Goal: Information Seeking & Learning: Learn about a topic

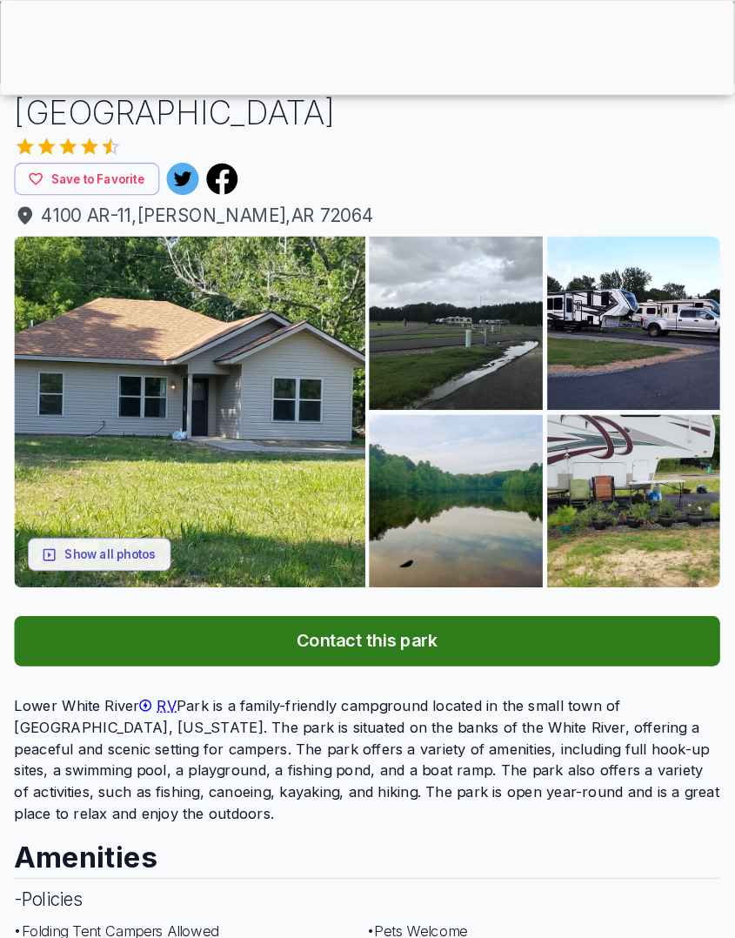
scroll to position [171, 0]
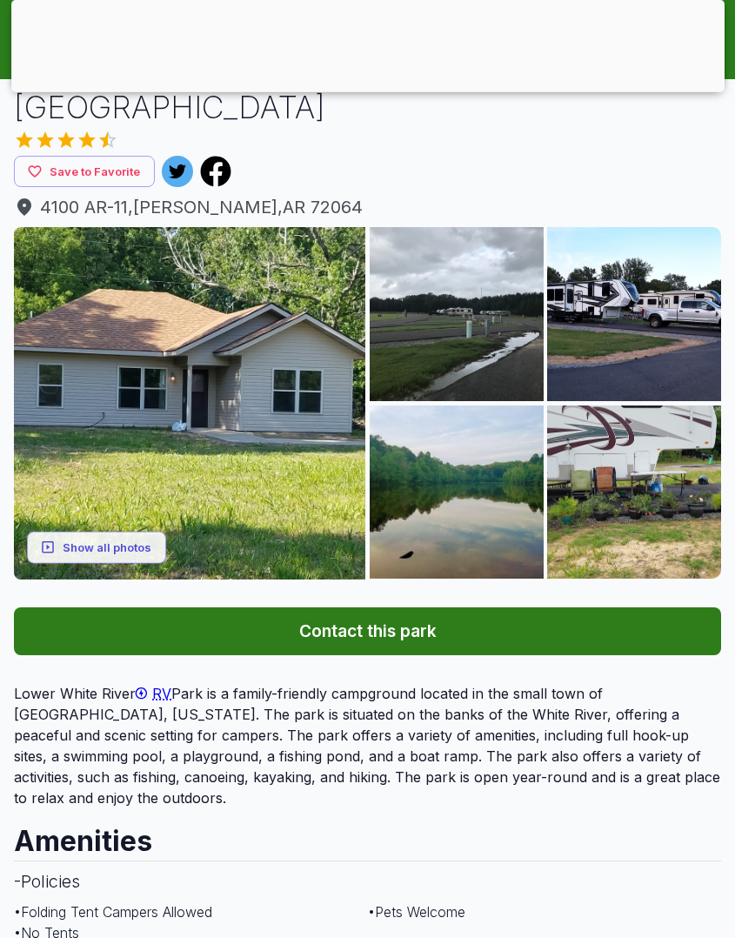
click at [113, 546] on button "Show all photos" at bounding box center [96, 547] width 139 height 32
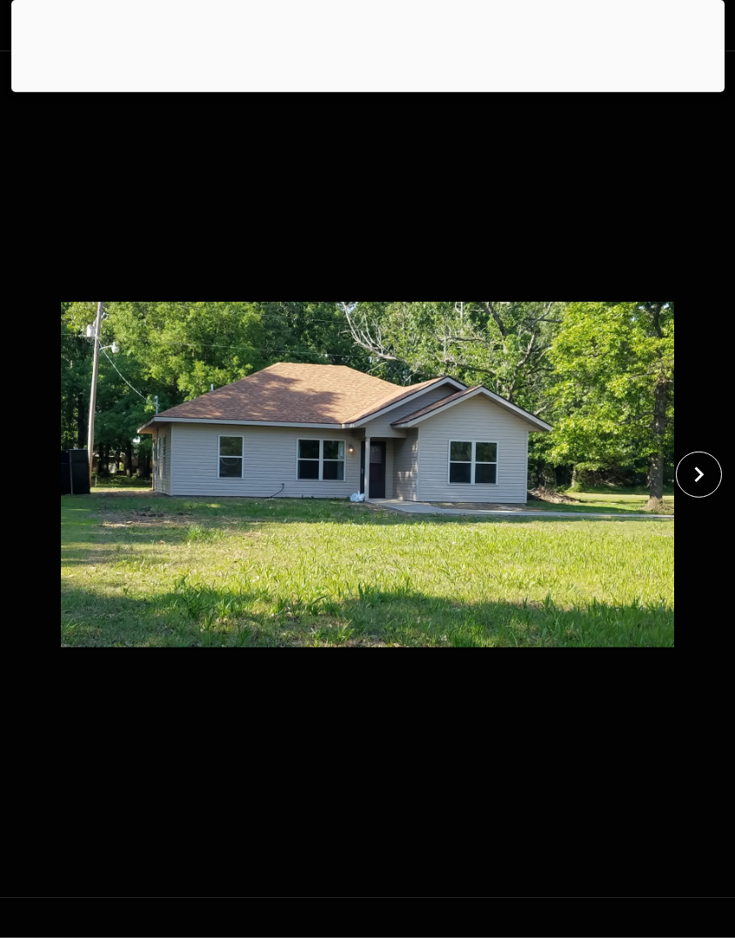
click at [112, 546] on img at bounding box center [367, 474] width 613 height 847
click at [700, 471] on icon "close" at bounding box center [700, 475] width 10 height 16
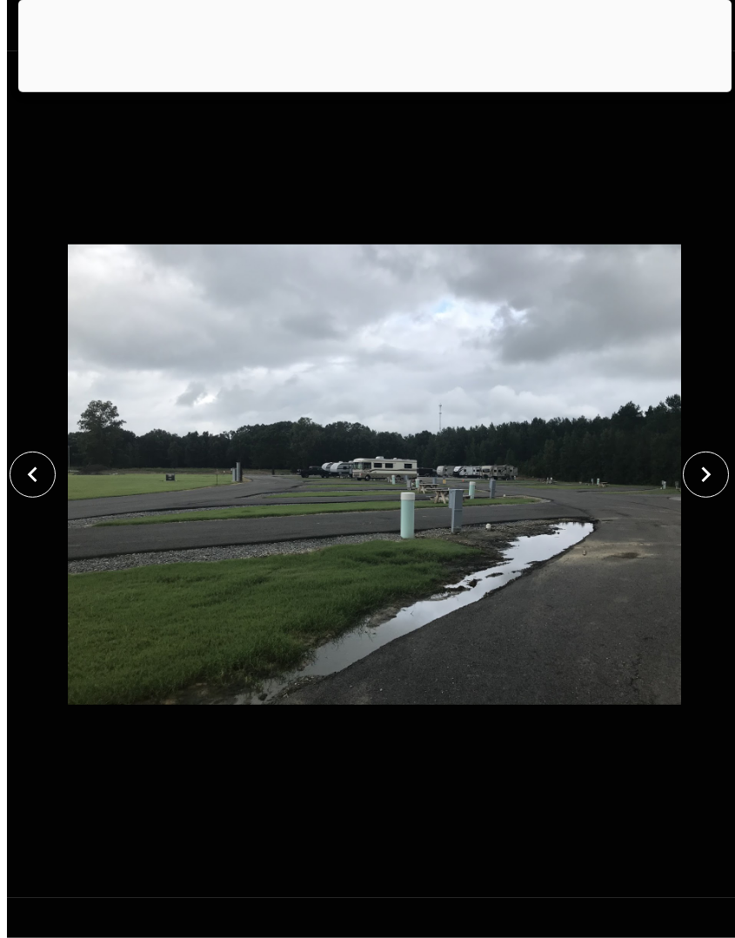
scroll to position [171, 22]
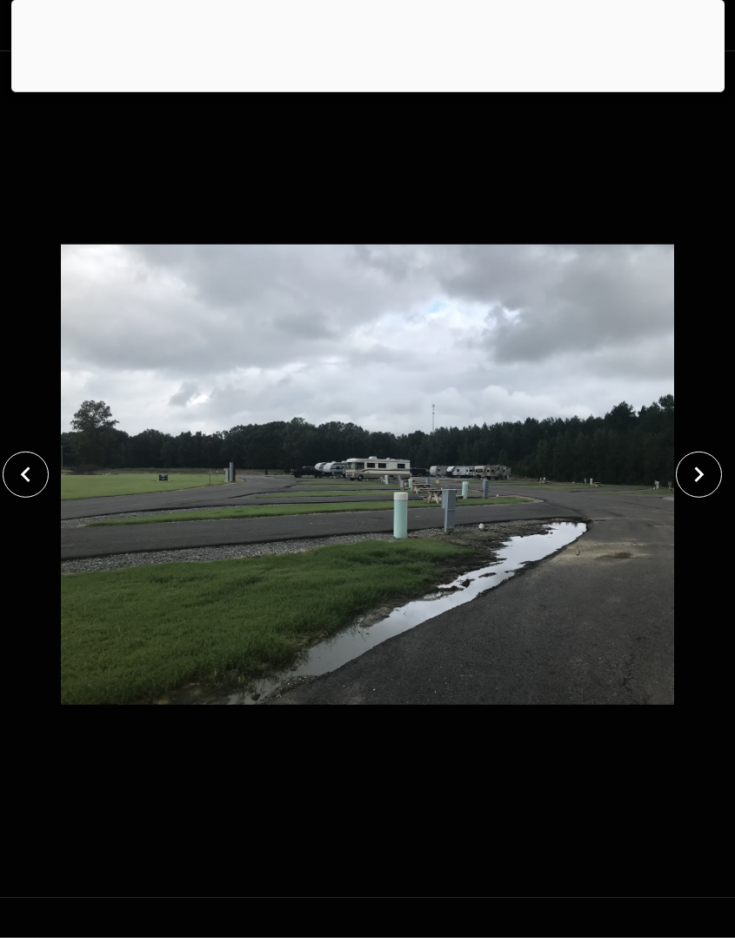
click at [709, 469] on icon "close" at bounding box center [699, 474] width 30 height 30
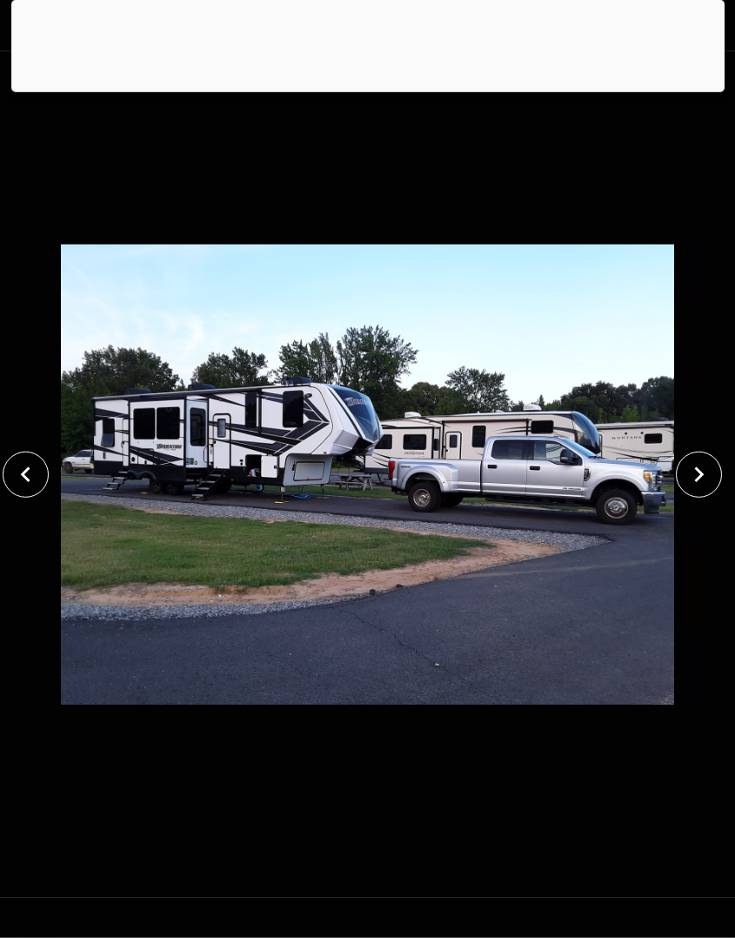
click at [708, 471] on icon "close" at bounding box center [699, 474] width 30 height 30
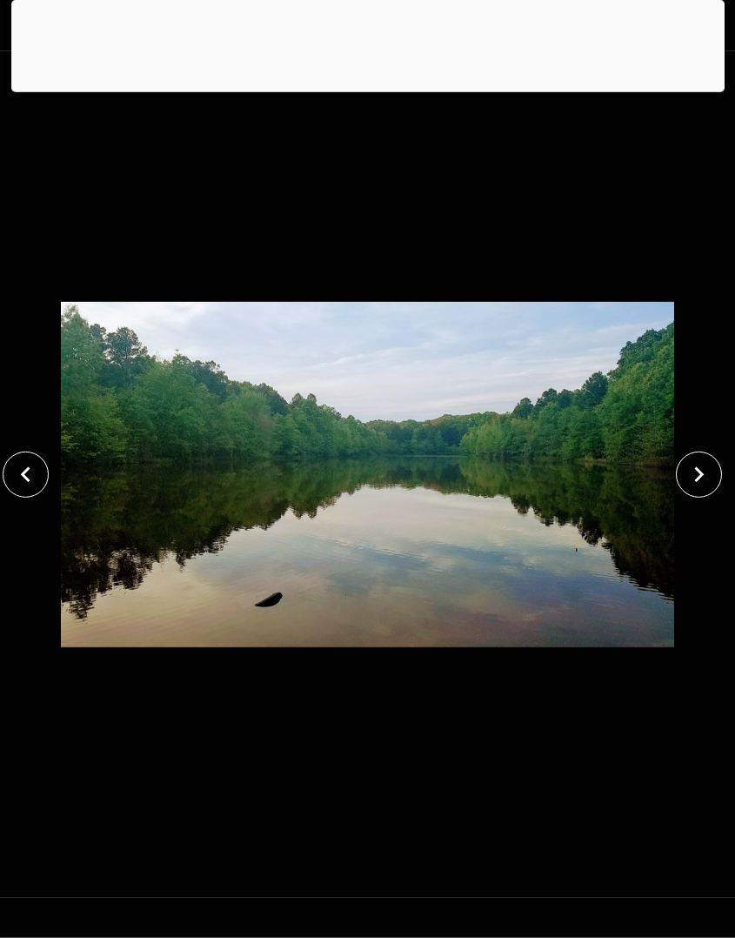
click at [707, 475] on icon "close" at bounding box center [699, 474] width 30 height 30
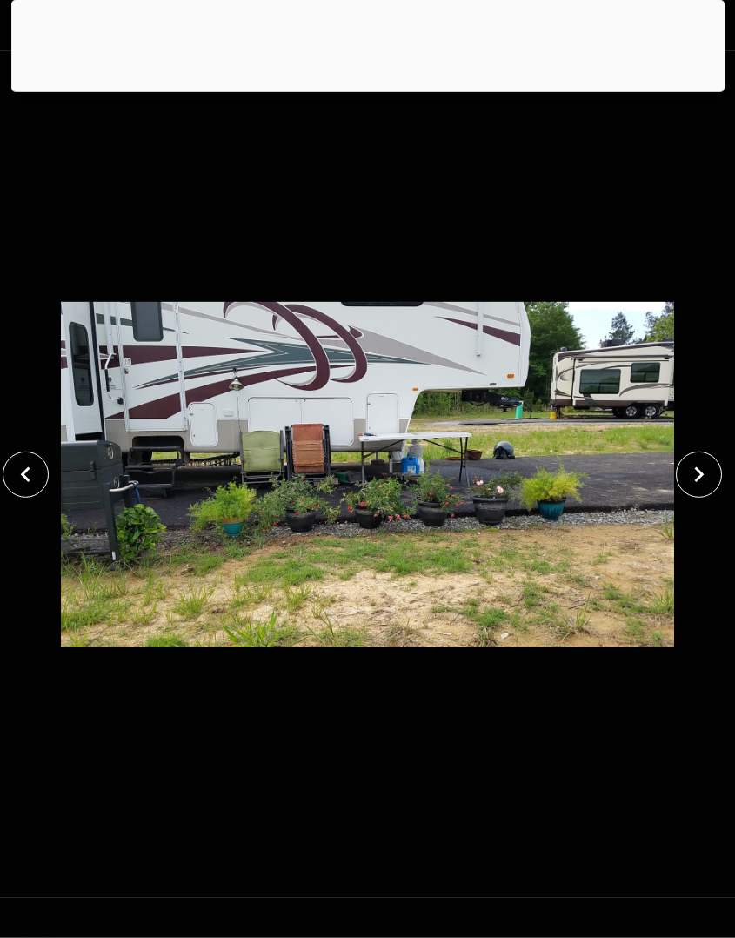
click at [713, 475] on button "close" at bounding box center [699, 475] width 46 height 46
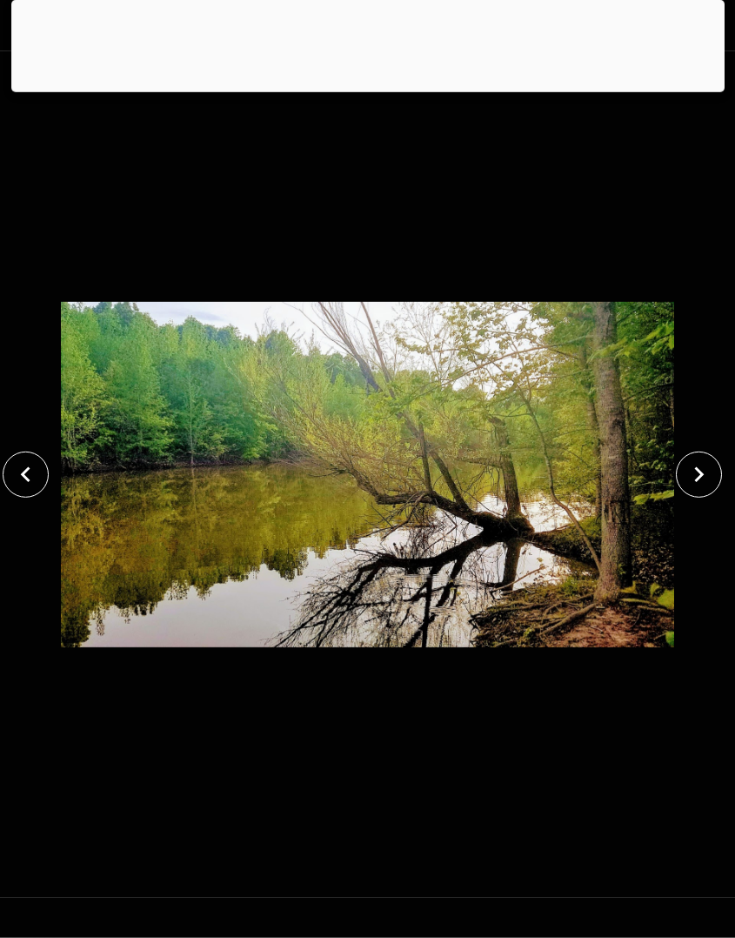
click at [704, 474] on icon "close" at bounding box center [700, 475] width 10 height 16
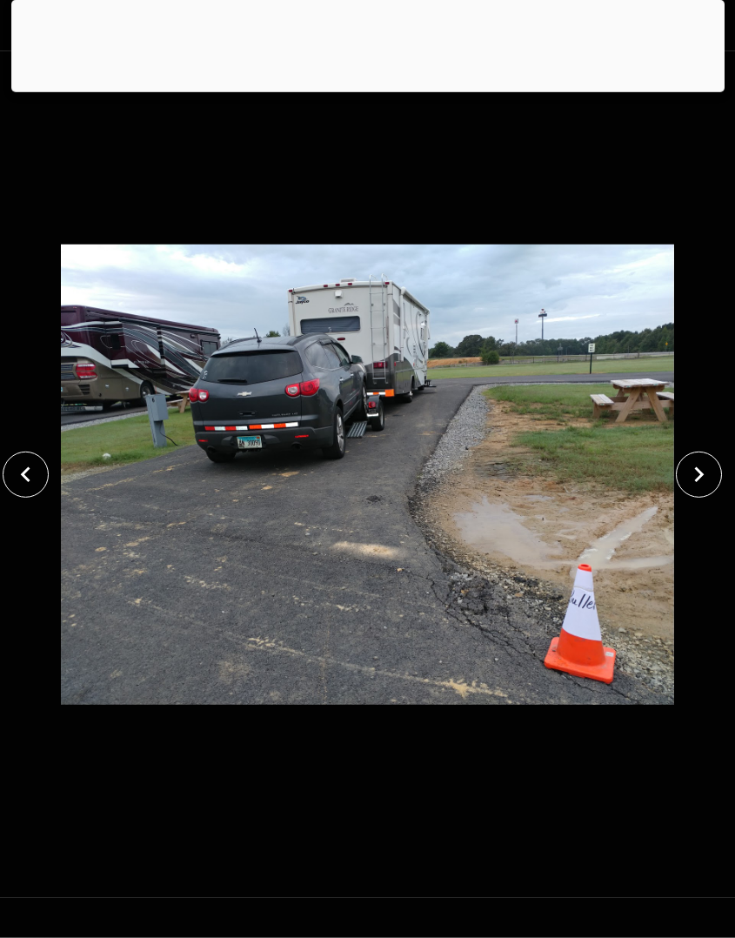
click at [701, 474] on icon "close" at bounding box center [700, 475] width 10 height 16
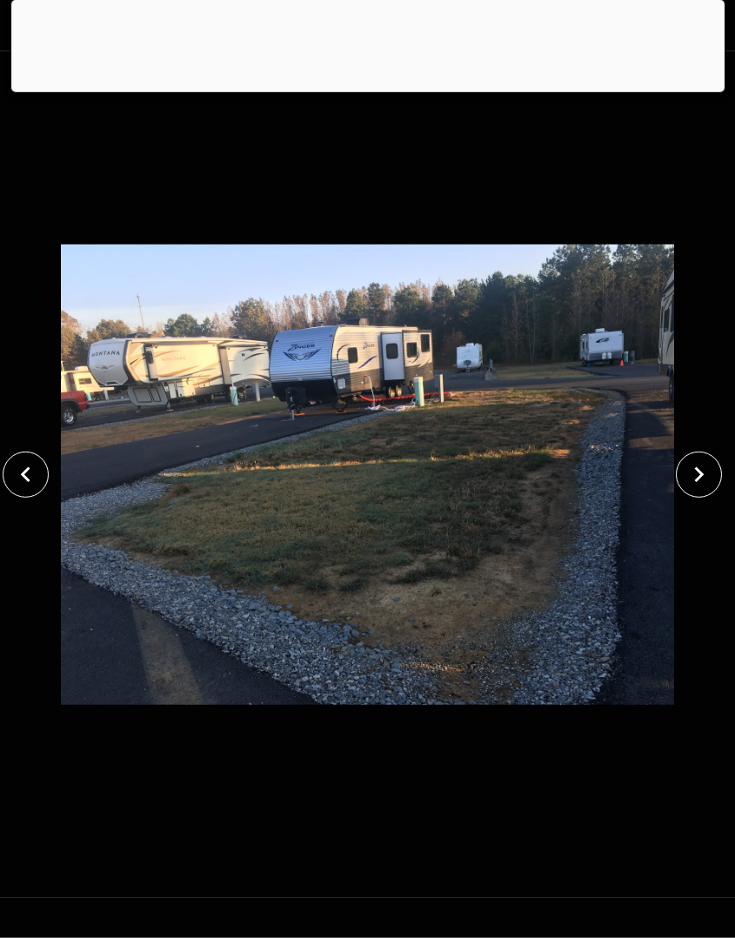
scroll to position [0, 10]
click at [702, 476] on icon "close" at bounding box center [700, 475] width 10 height 16
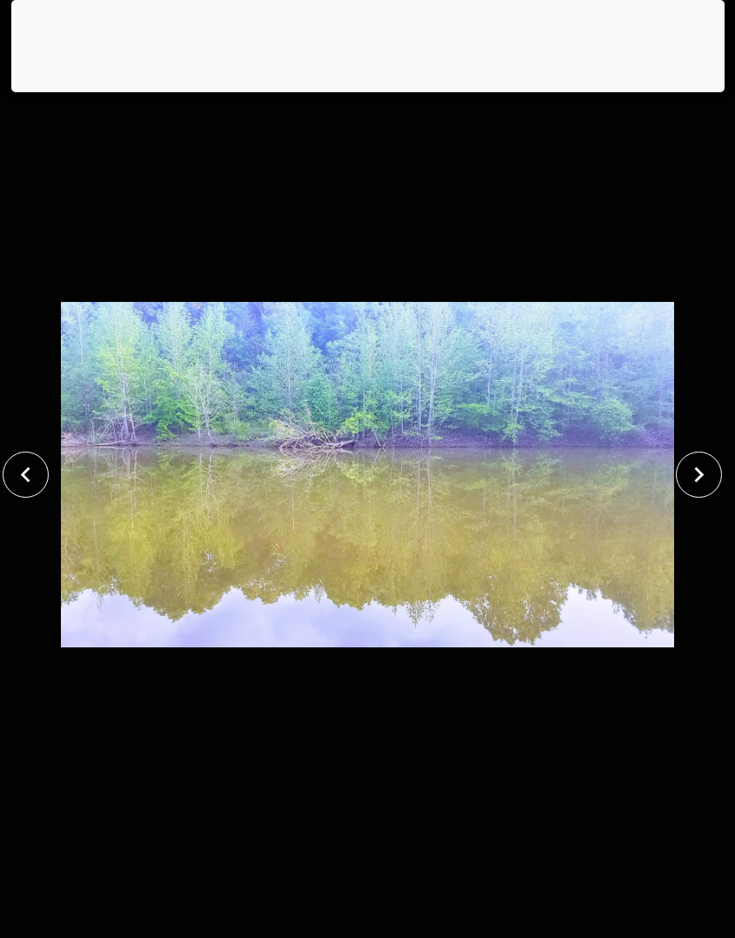
click at [690, 475] on icon "close" at bounding box center [699, 474] width 30 height 30
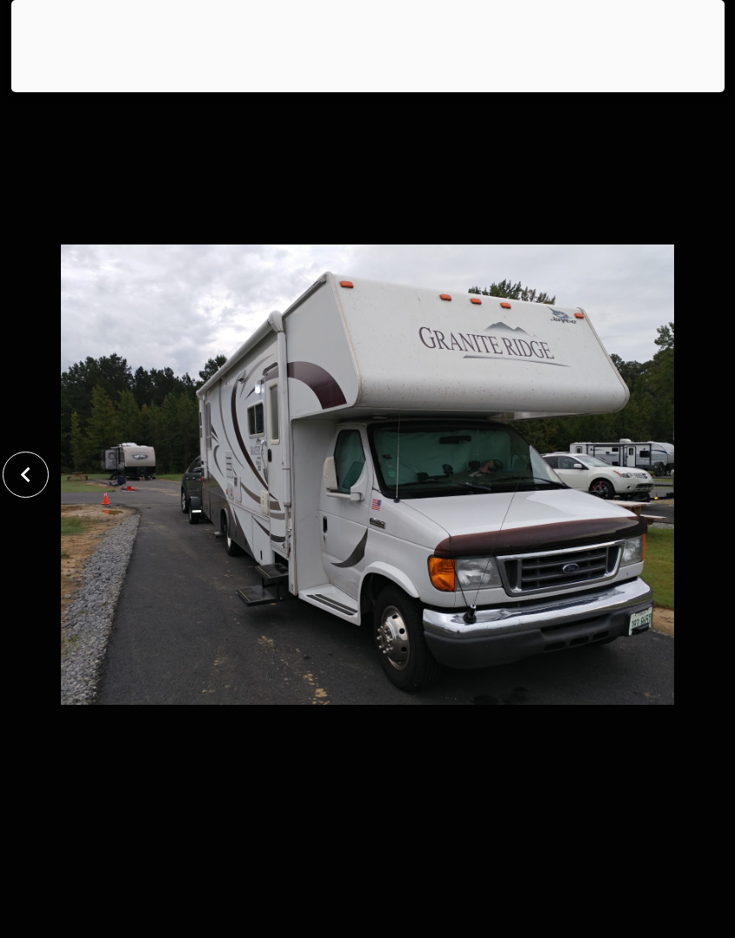
click at [33, 482] on icon "close" at bounding box center [25, 474] width 30 height 30
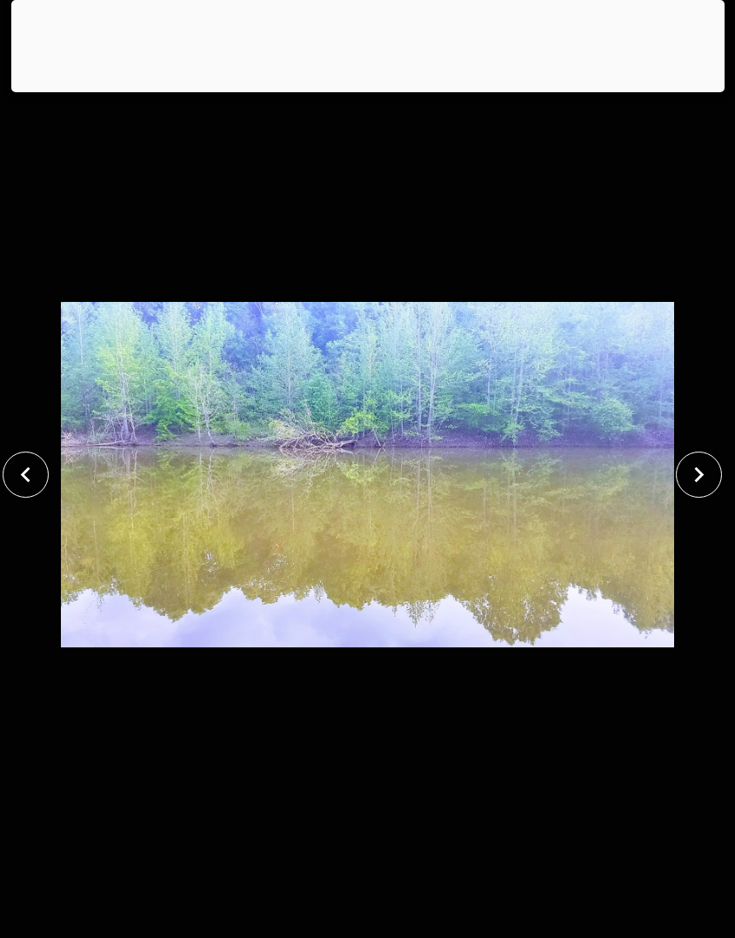
click at [36, 493] on button "close" at bounding box center [26, 475] width 46 height 46
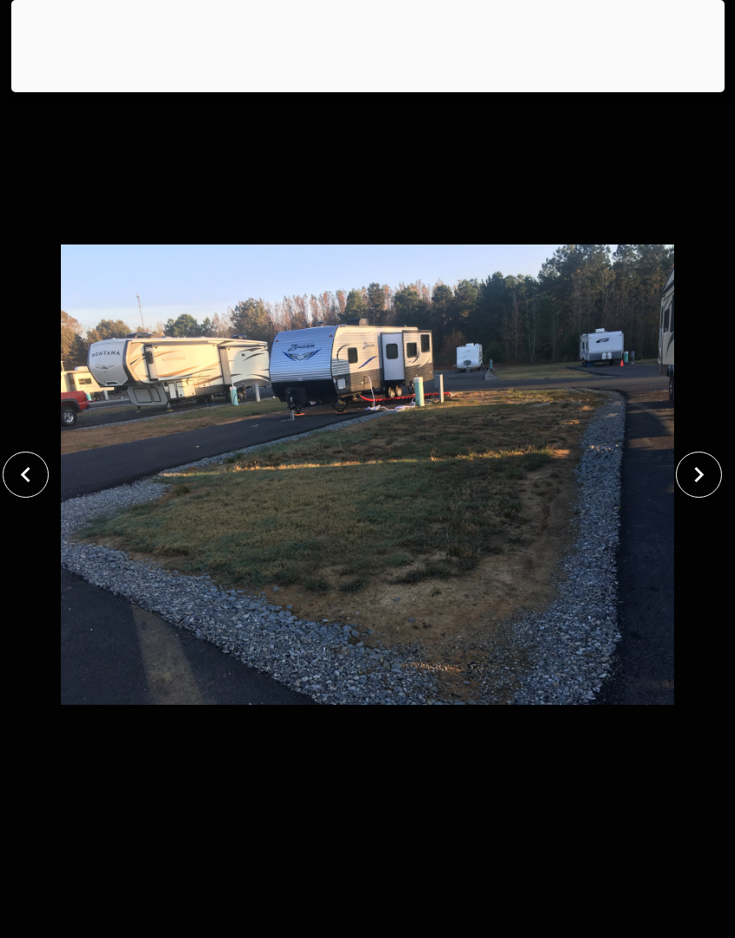
click at [22, 475] on icon "close" at bounding box center [25, 475] width 10 height 16
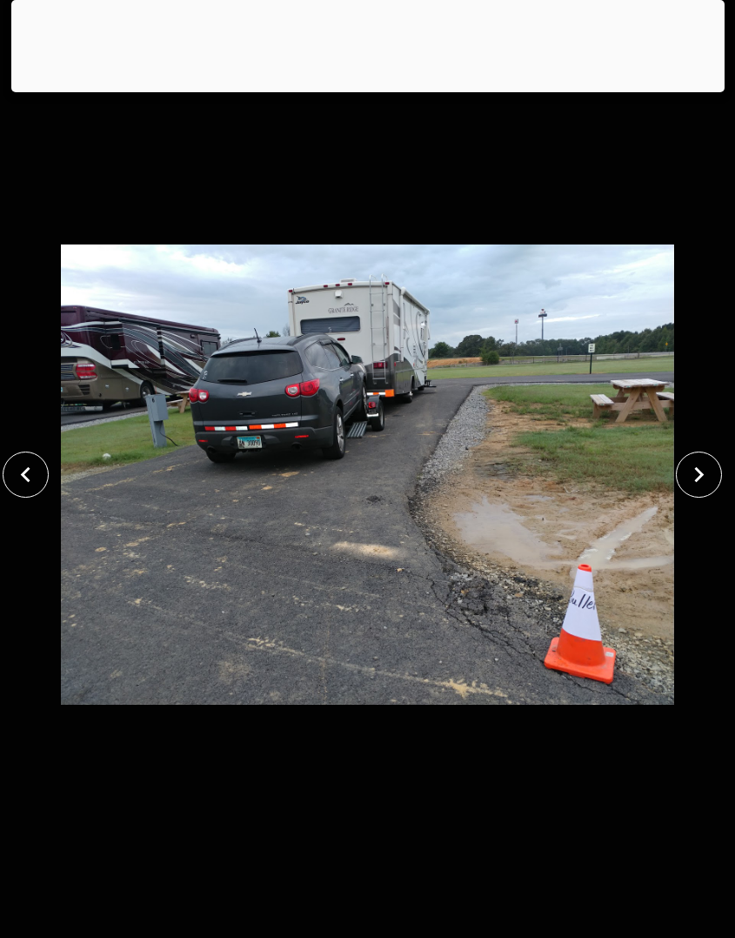
click at [27, 482] on icon "close" at bounding box center [25, 474] width 30 height 30
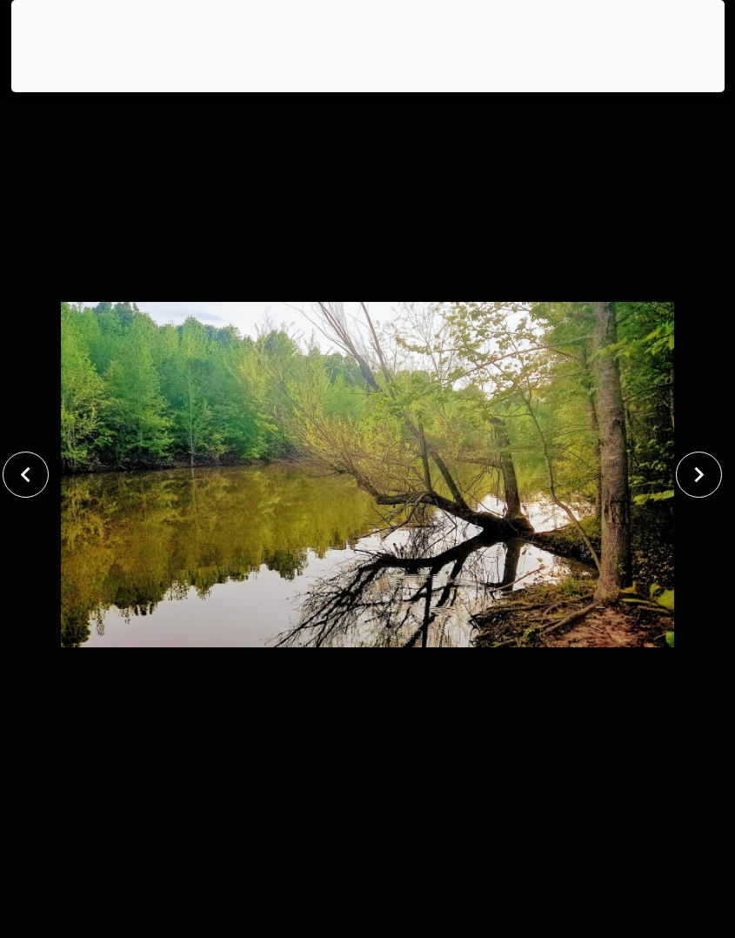
click at [25, 477] on icon "close" at bounding box center [25, 475] width 10 height 16
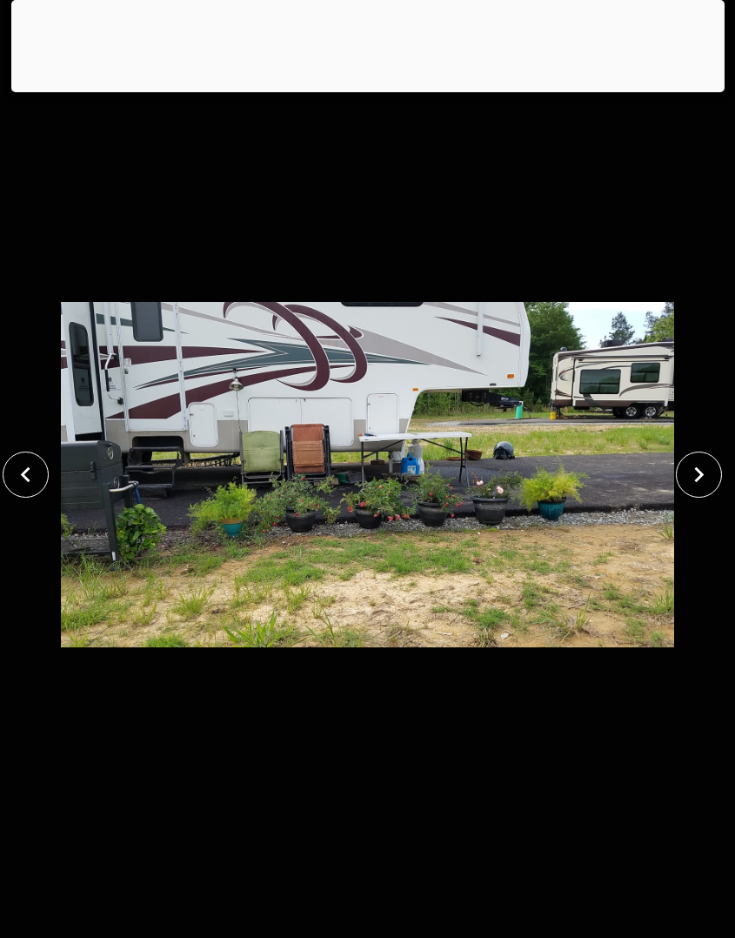
click at [32, 484] on icon "close" at bounding box center [25, 474] width 30 height 30
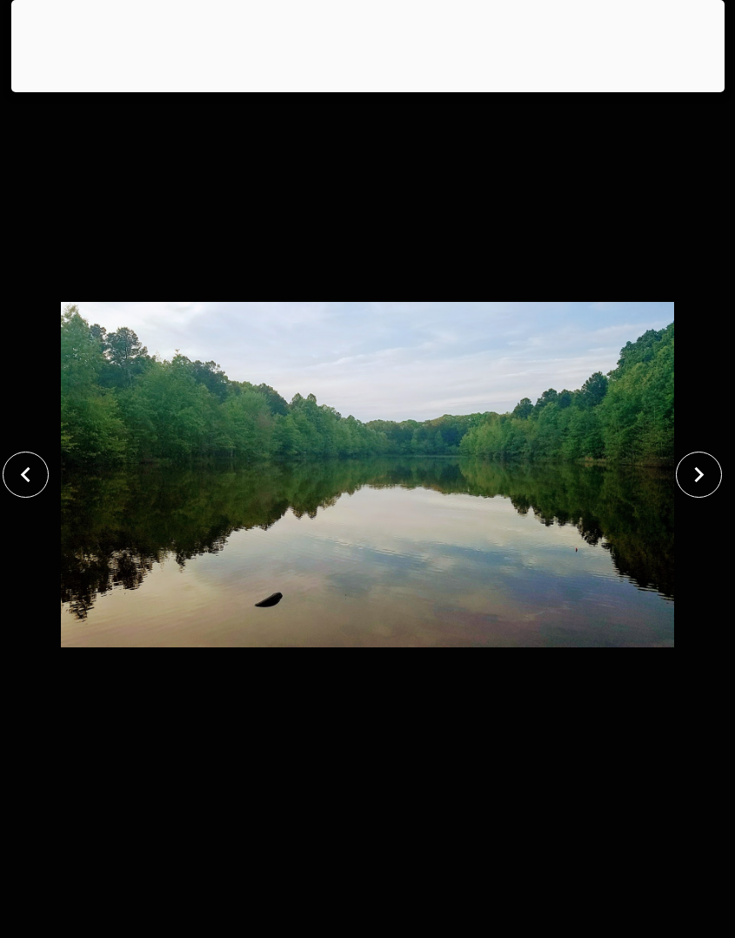
click at [26, 473] on icon "close" at bounding box center [25, 475] width 10 height 16
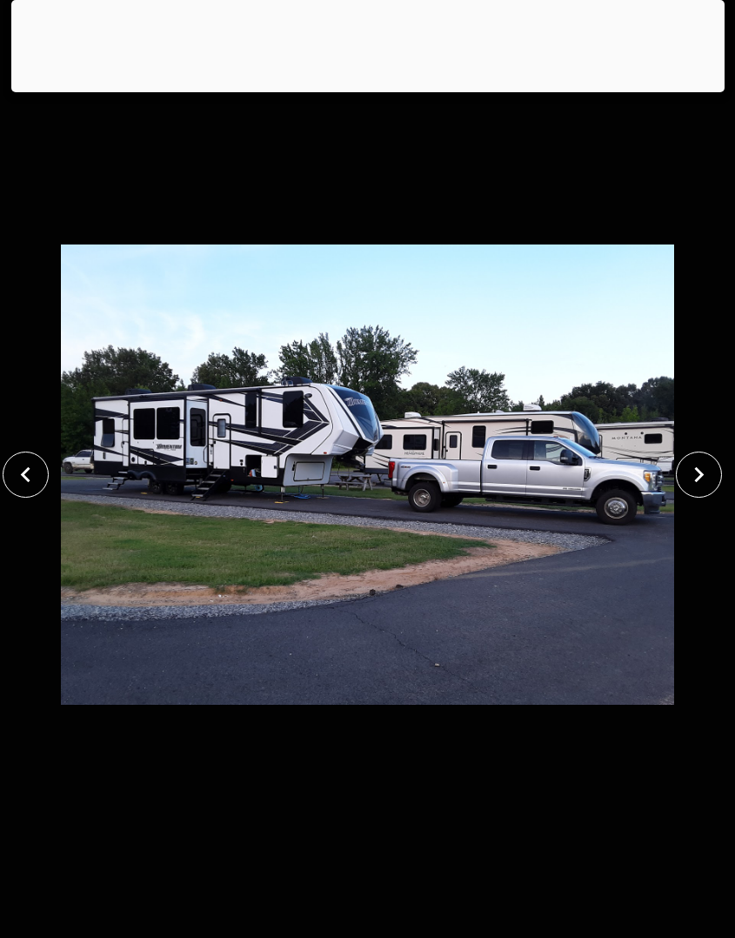
click at [23, 475] on icon "close" at bounding box center [25, 475] width 10 height 16
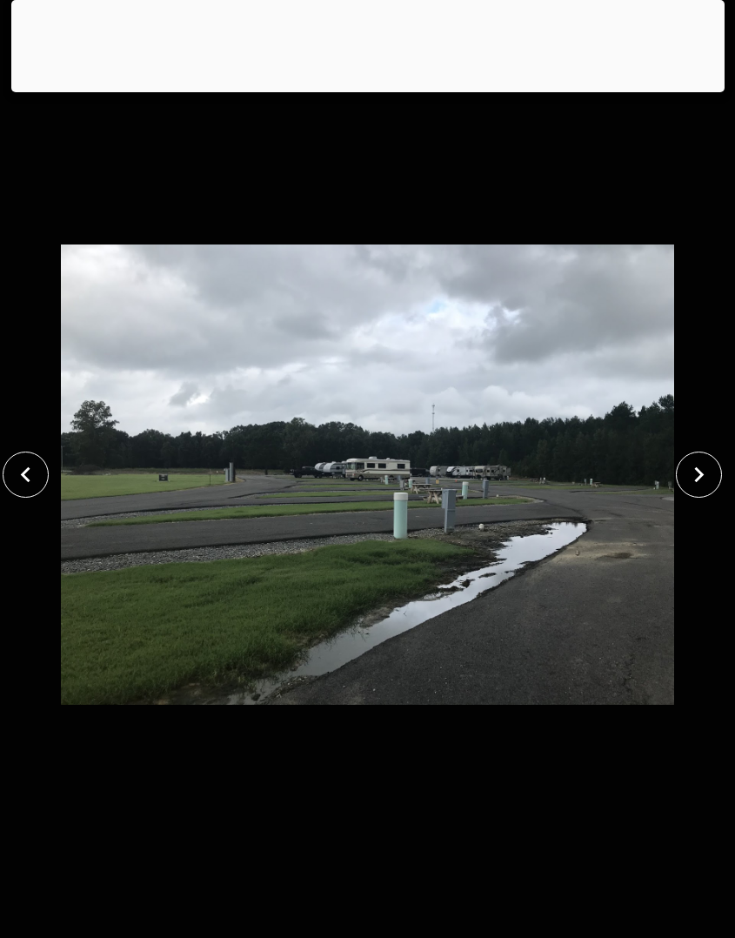
click at [705, 475] on icon "close" at bounding box center [699, 474] width 30 height 30
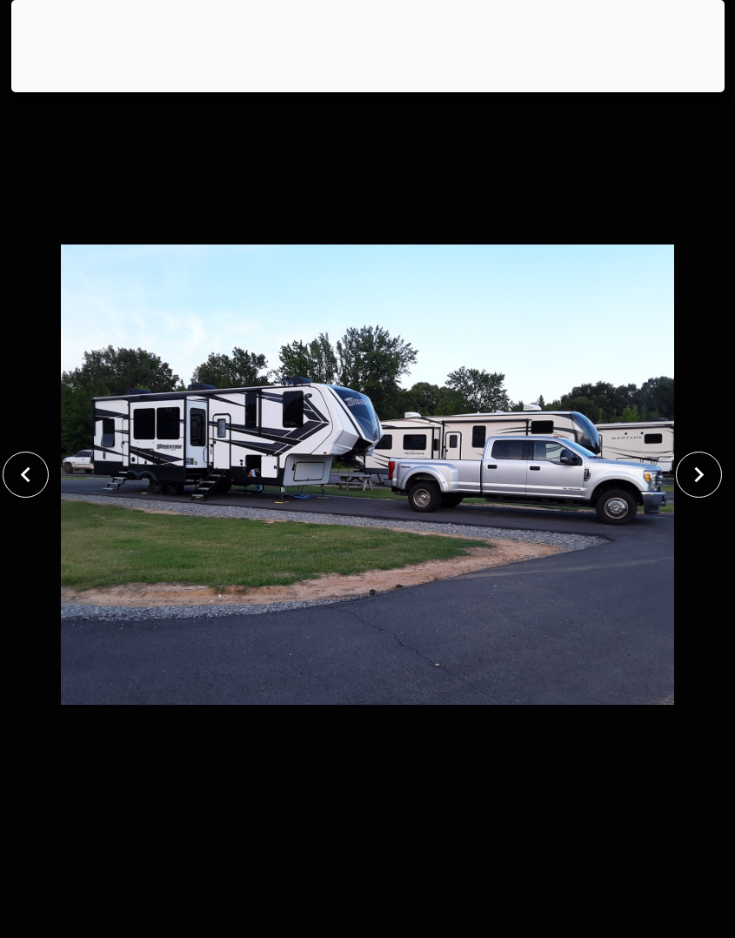
click at [701, 473] on icon "close" at bounding box center [700, 475] width 10 height 16
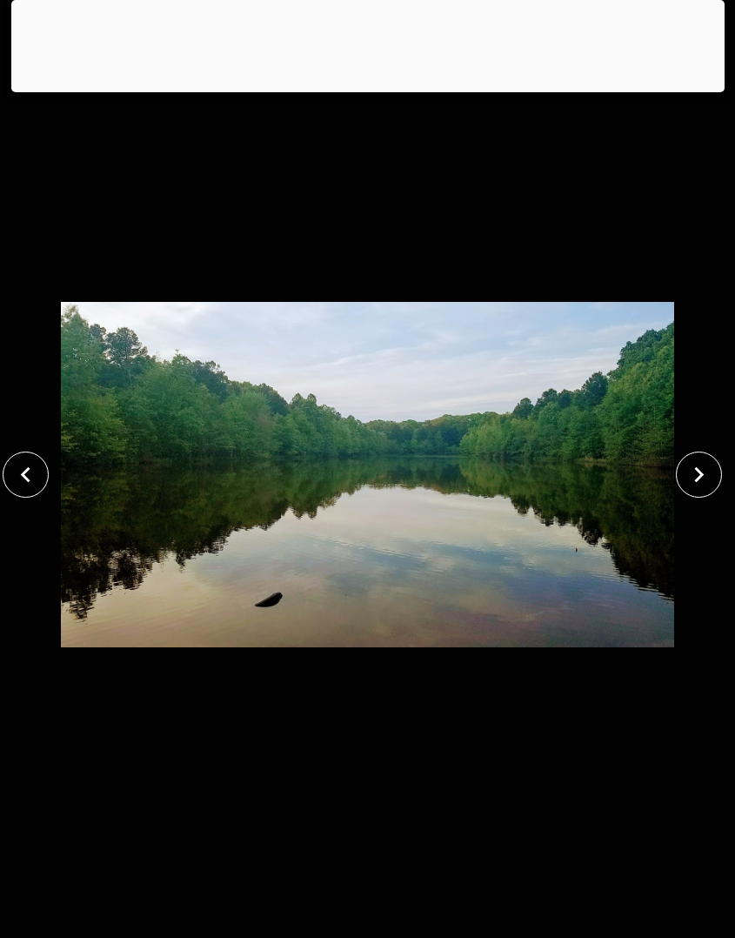
click at [706, 479] on icon "close" at bounding box center [699, 474] width 30 height 30
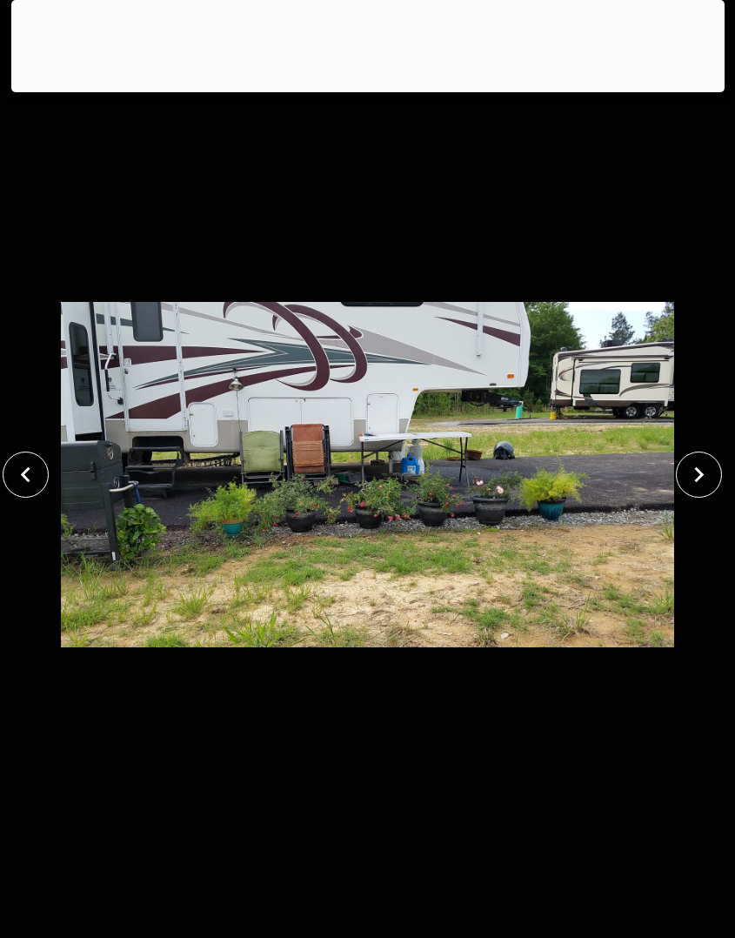
click at [693, 479] on icon "close" at bounding box center [699, 474] width 30 height 30
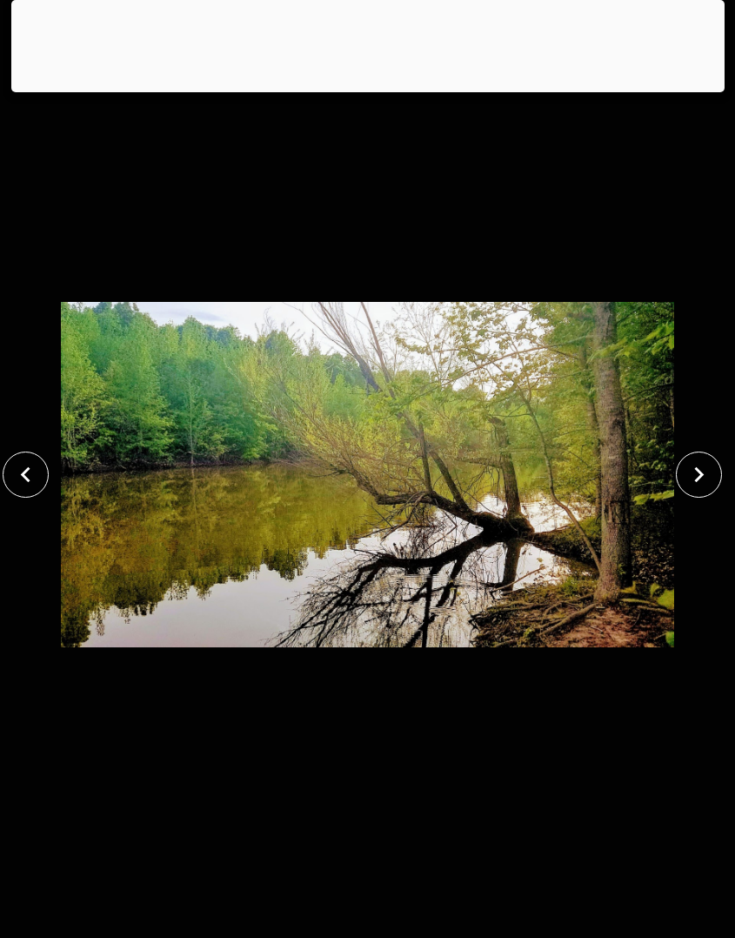
click at [700, 477] on icon "close" at bounding box center [700, 475] width 10 height 16
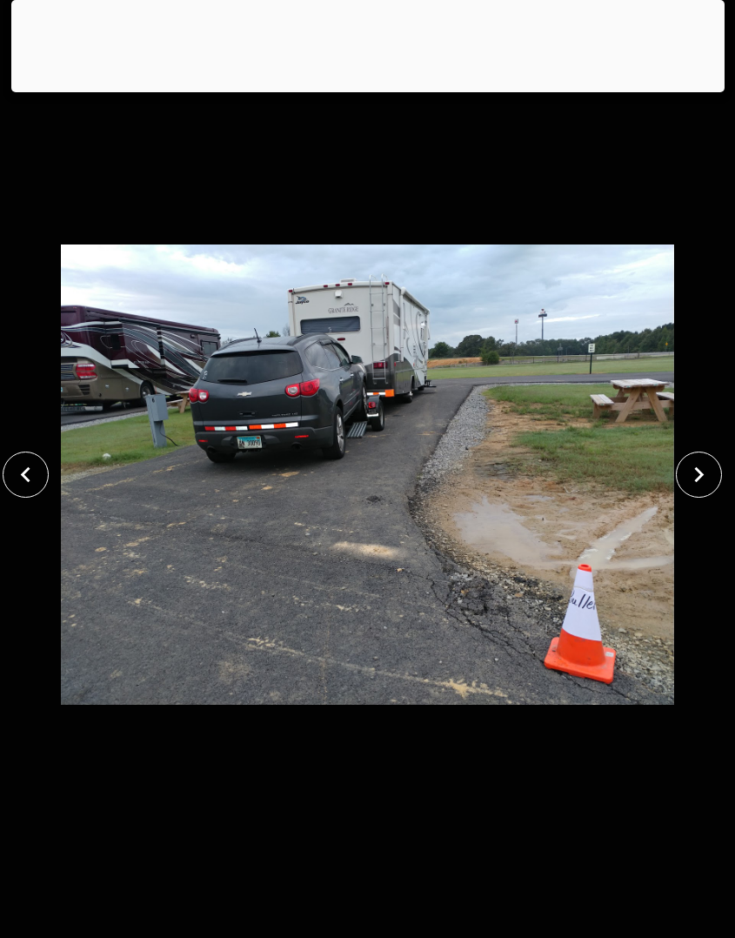
click at [690, 477] on icon "close" at bounding box center [699, 474] width 30 height 30
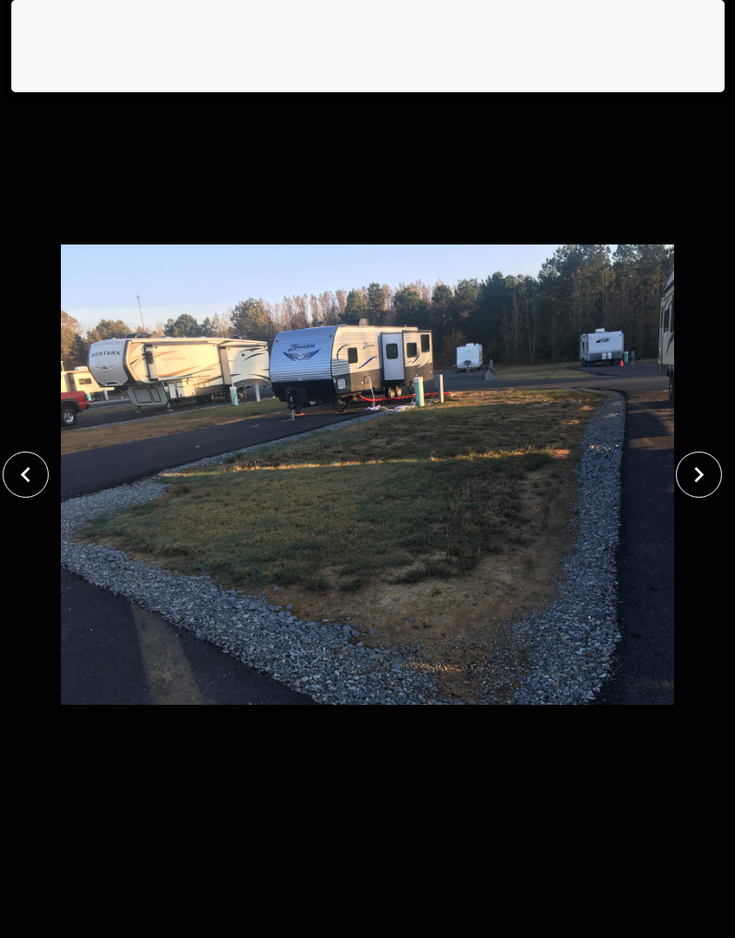
click at [693, 481] on icon "close" at bounding box center [699, 474] width 30 height 30
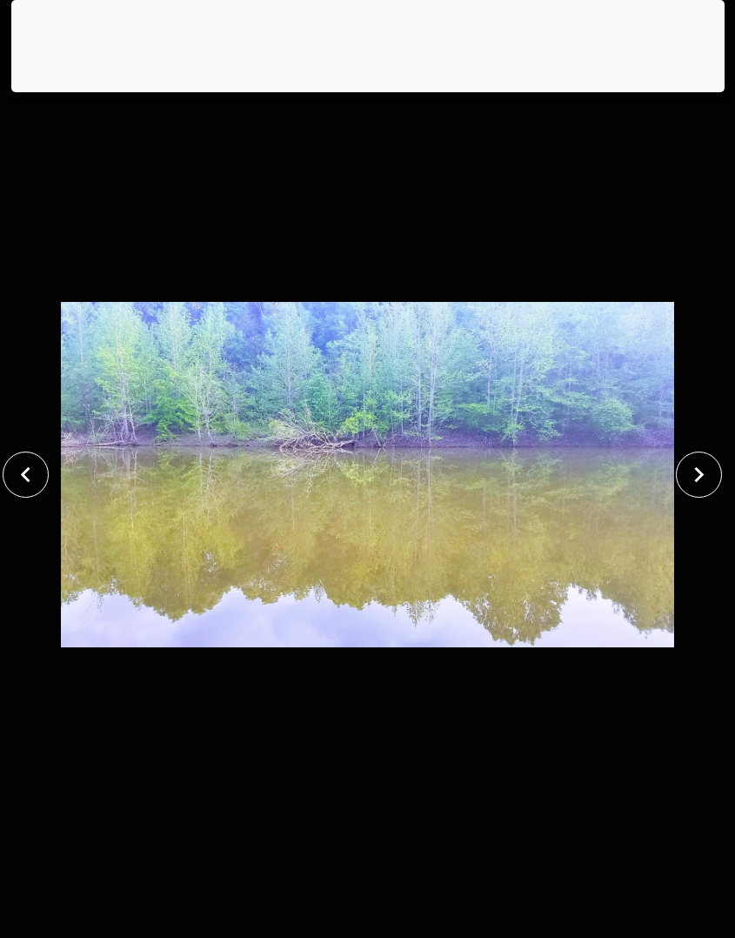
click at [700, 479] on icon "close" at bounding box center [700, 475] width 10 height 16
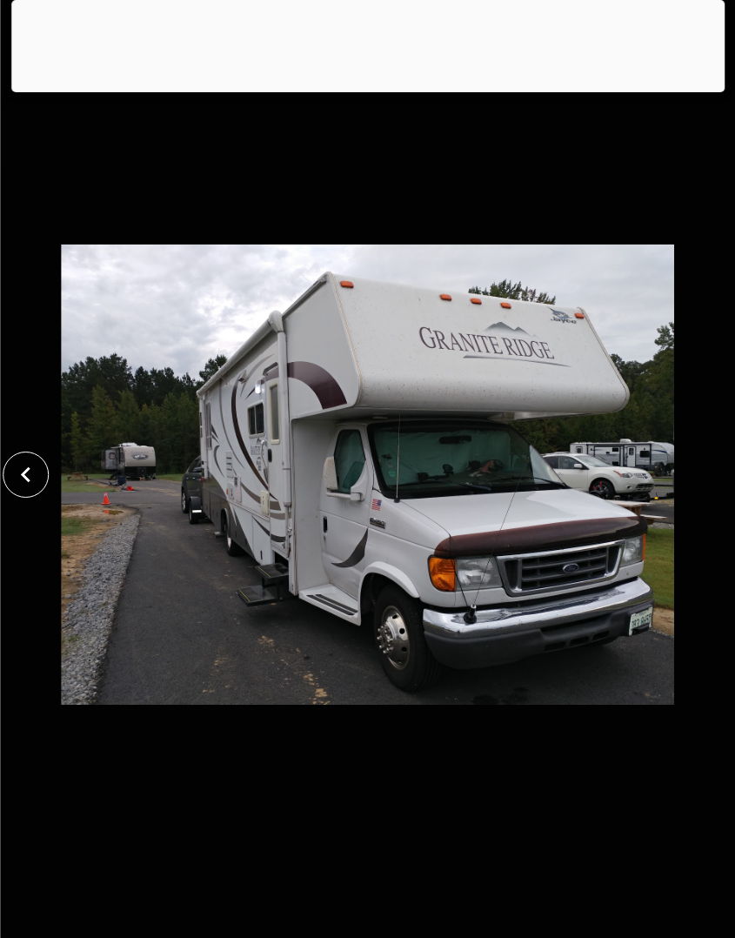
scroll to position [0, 6]
click at [368, 88] on div at bounding box center [368, 88] width 714 height 0
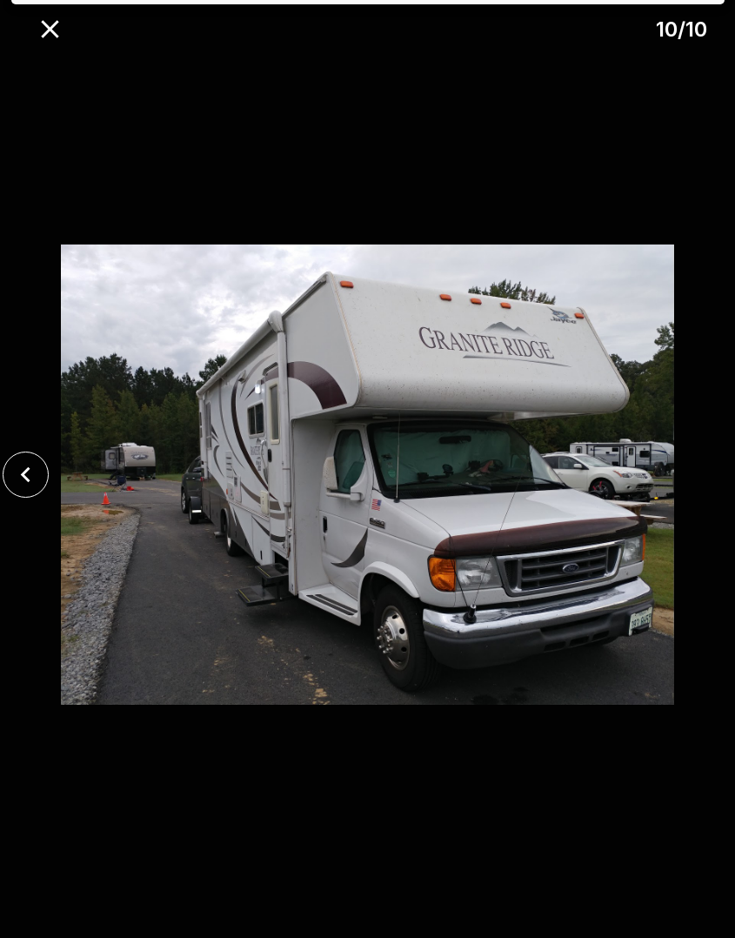
click at [47, 33] on icon "close" at bounding box center [49, 28] width 17 height 17
